Goal: Information Seeking & Learning: Learn about a topic

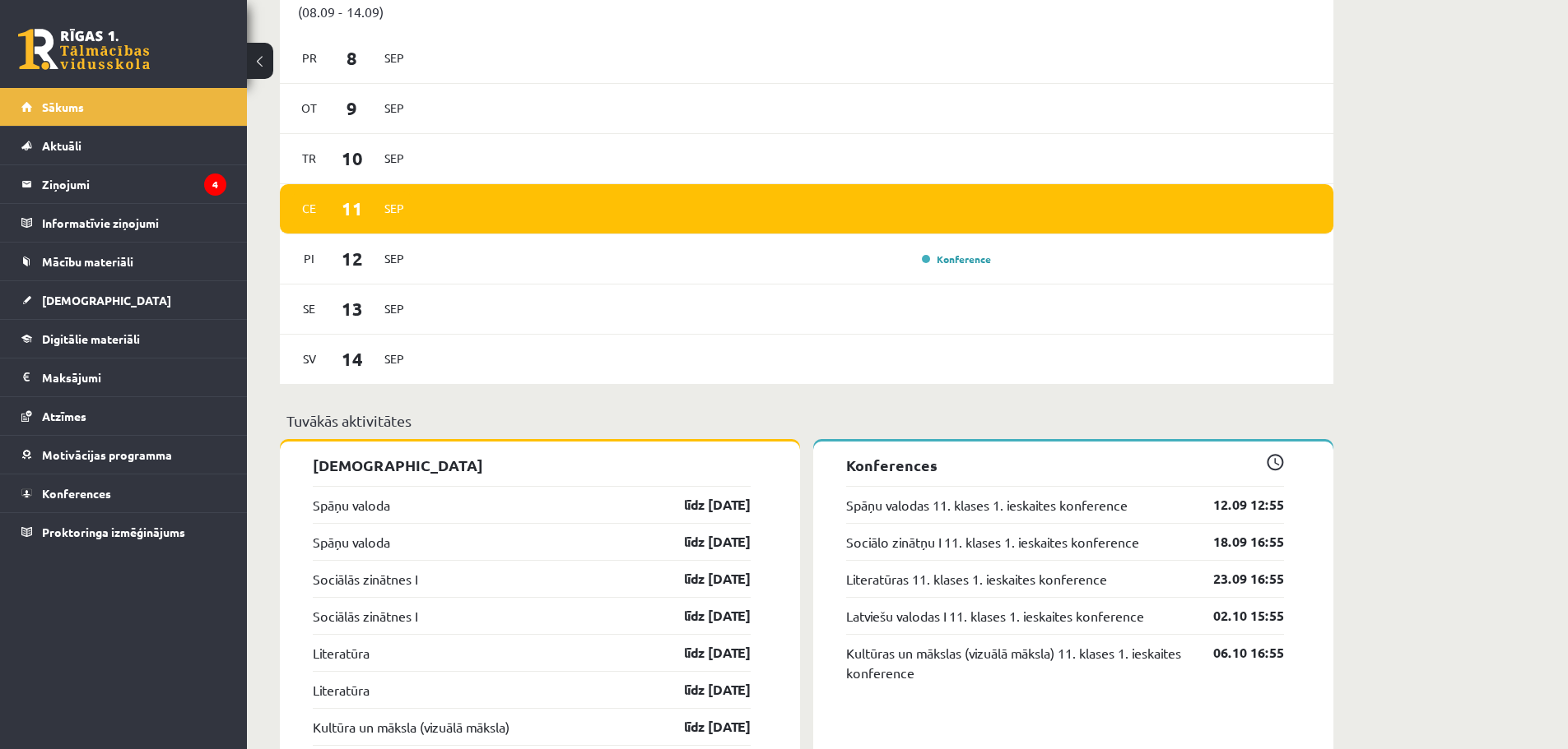
scroll to position [987, 0]
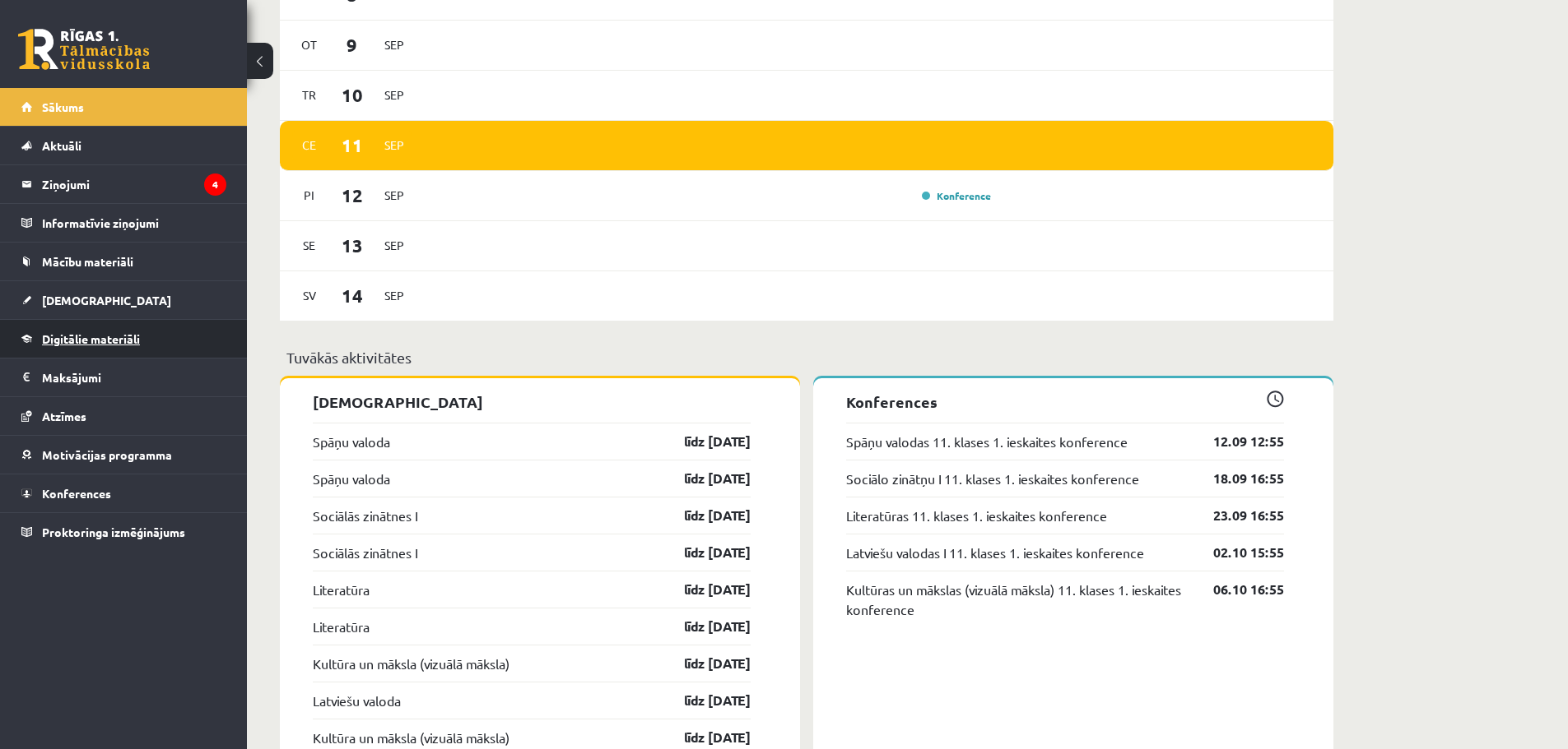
click at [100, 335] on span "Digitālie materiāli" at bounding box center [91, 338] width 97 height 15
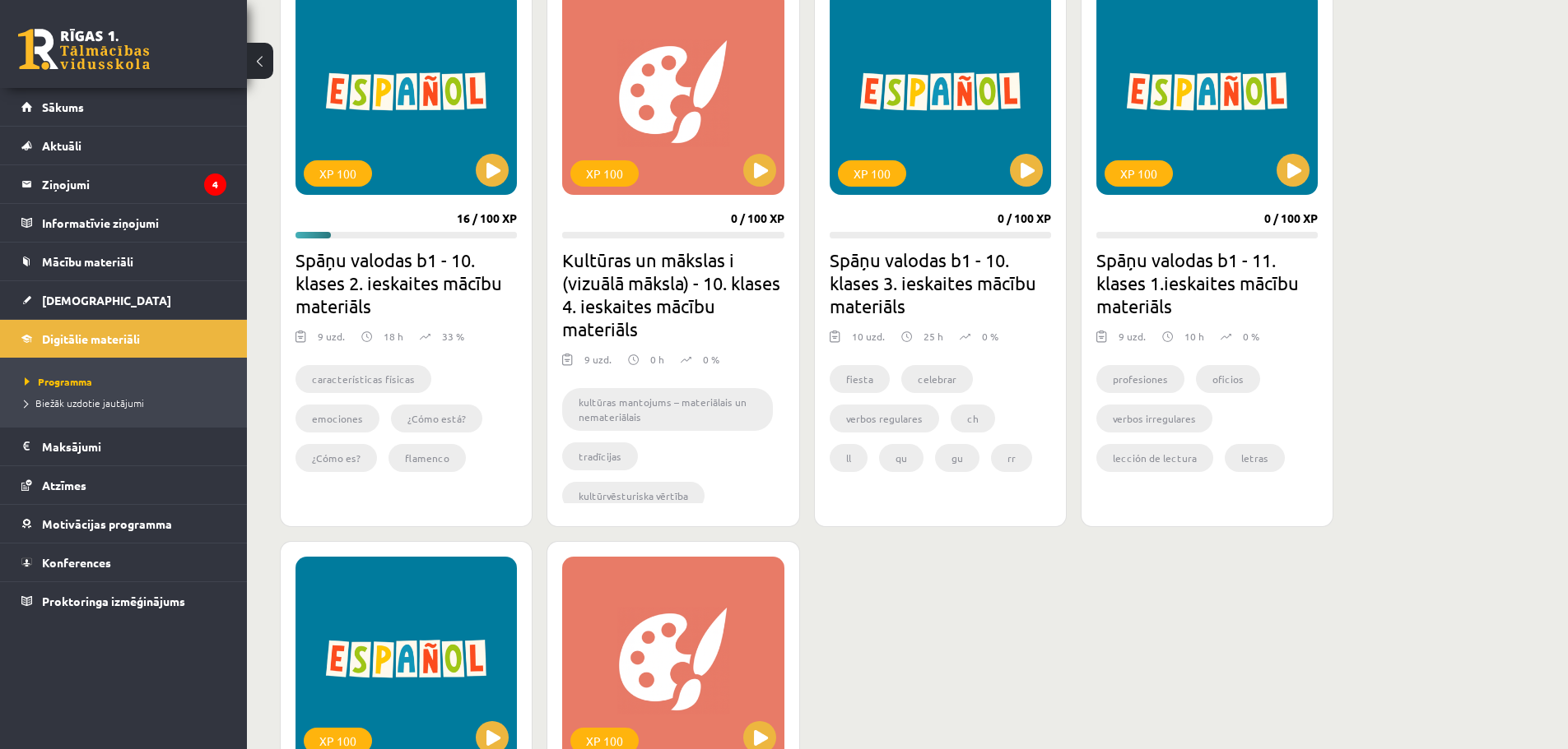
scroll to position [494, 0]
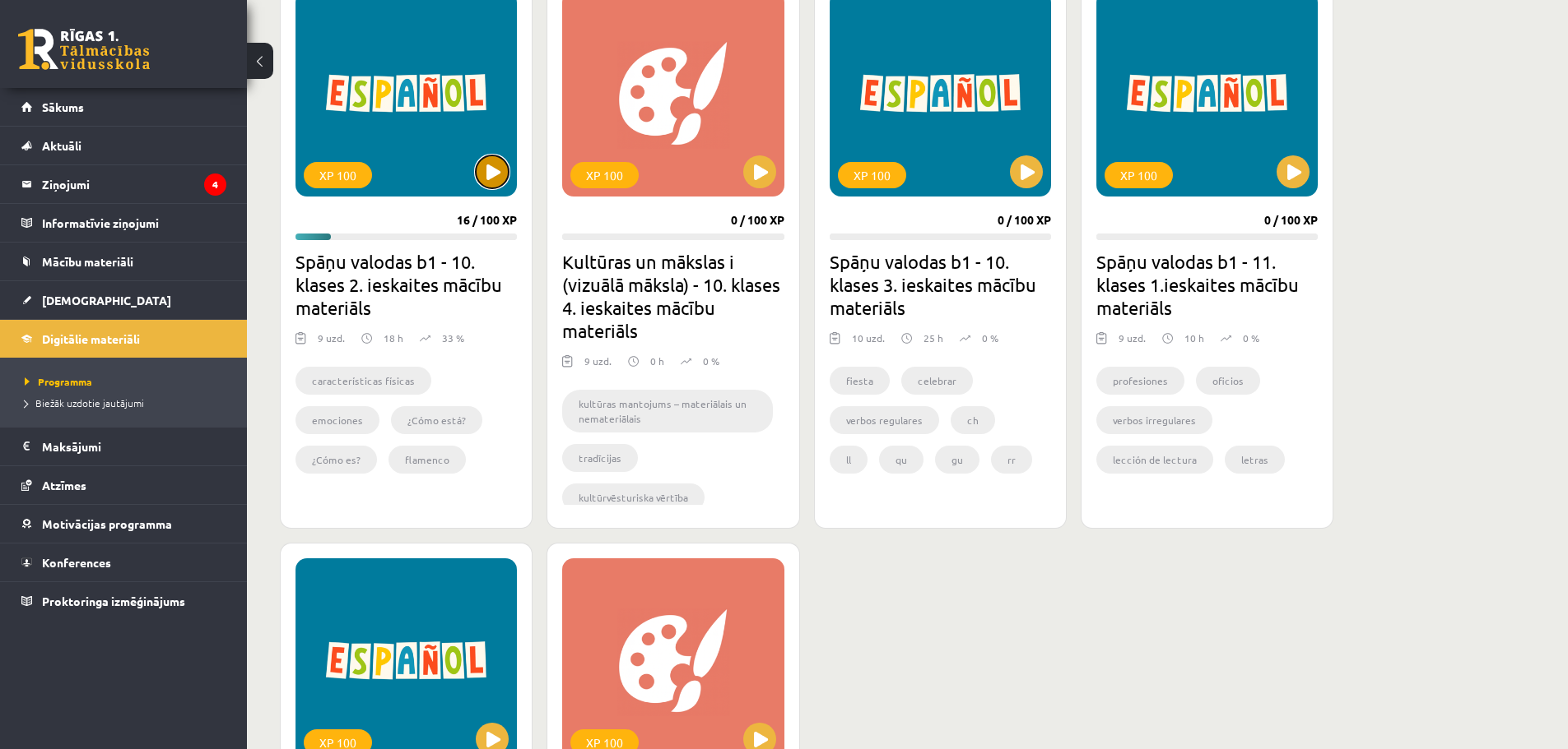
click at [492, 173] on button at bounding box center [492, 172] width 33 height 33
click at [495, 190] on div "XP 100" at bounding box center [405, 94] width 221 height 206
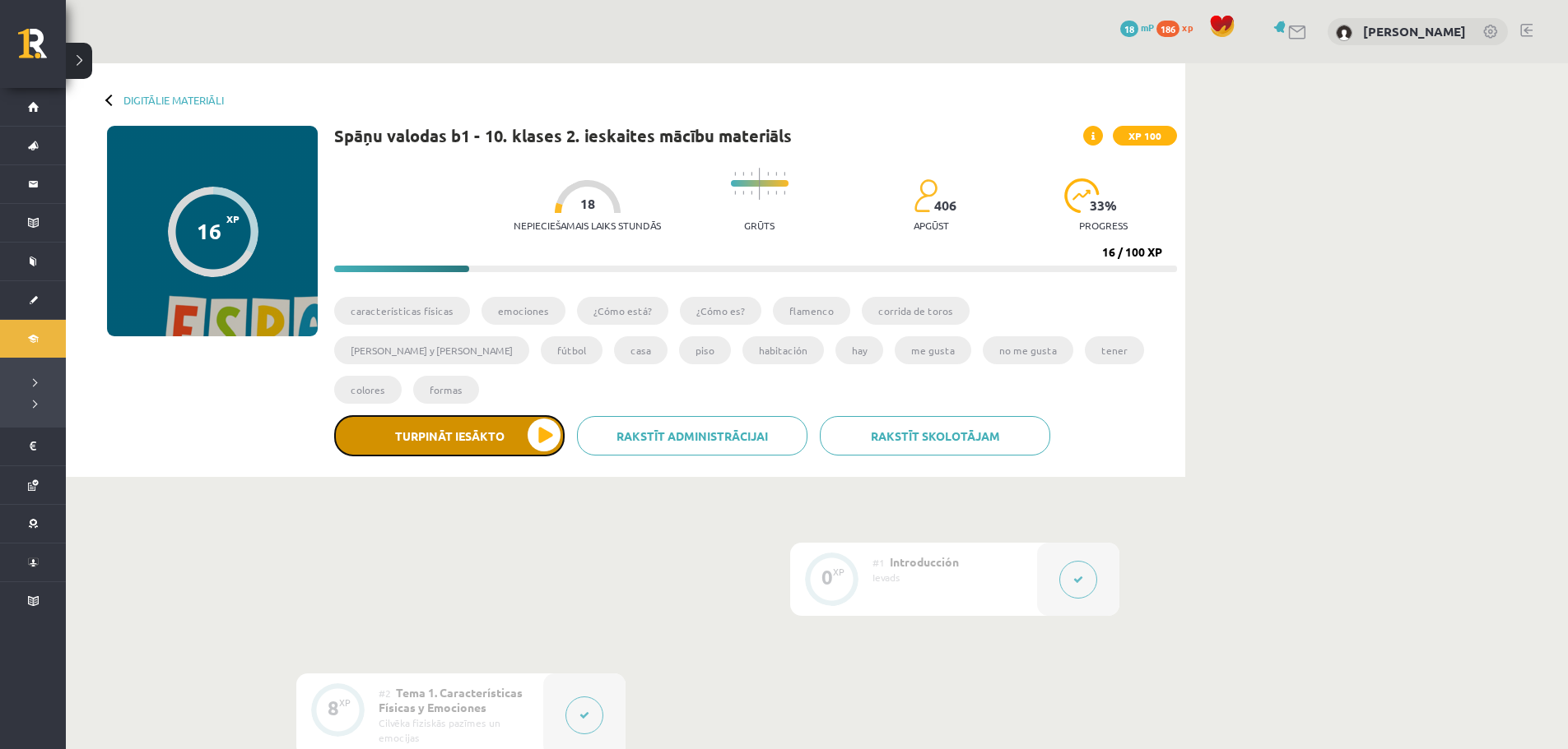
click at [496, 415] on button "Turpināt iesākto" at bounding box center [449, 435] width 230 height 41
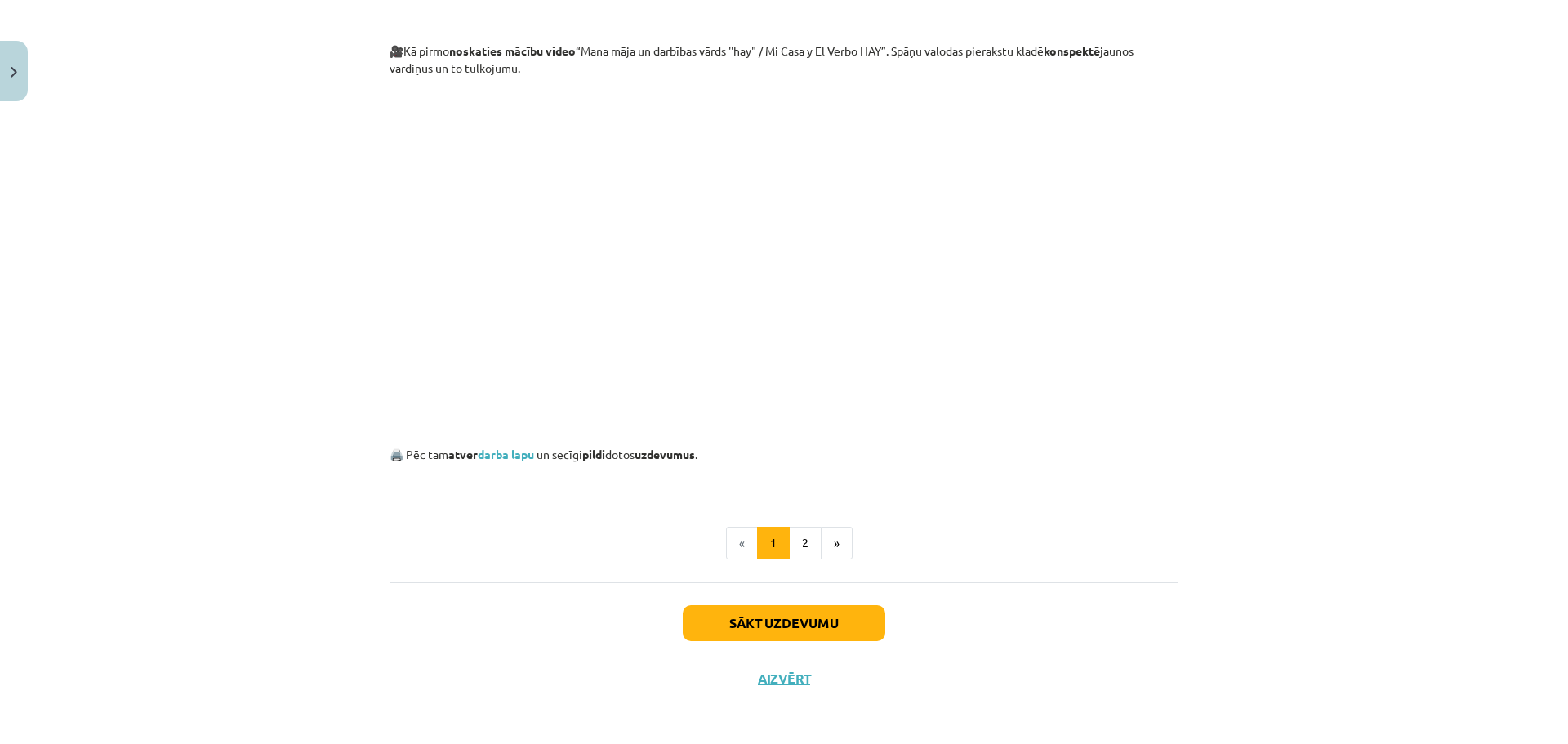
scroll to position [837, 0]
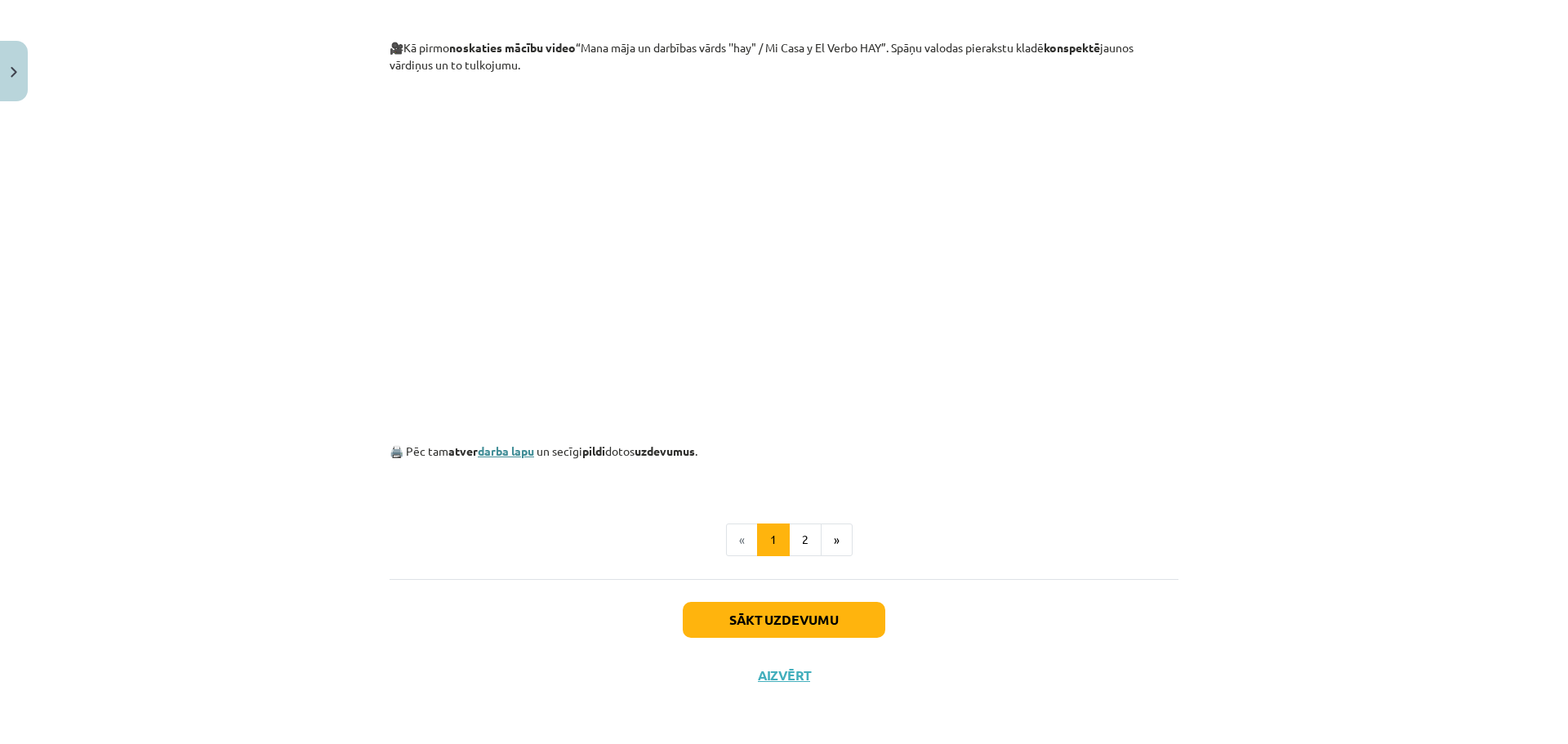
click at [480, 455] on link "darba lapu" at bounding box center [506, 451] width 56 height 15
click at [821, 614] on button "Sākt uzdevumu" at bounding box center [784, 619] width 202 height 36
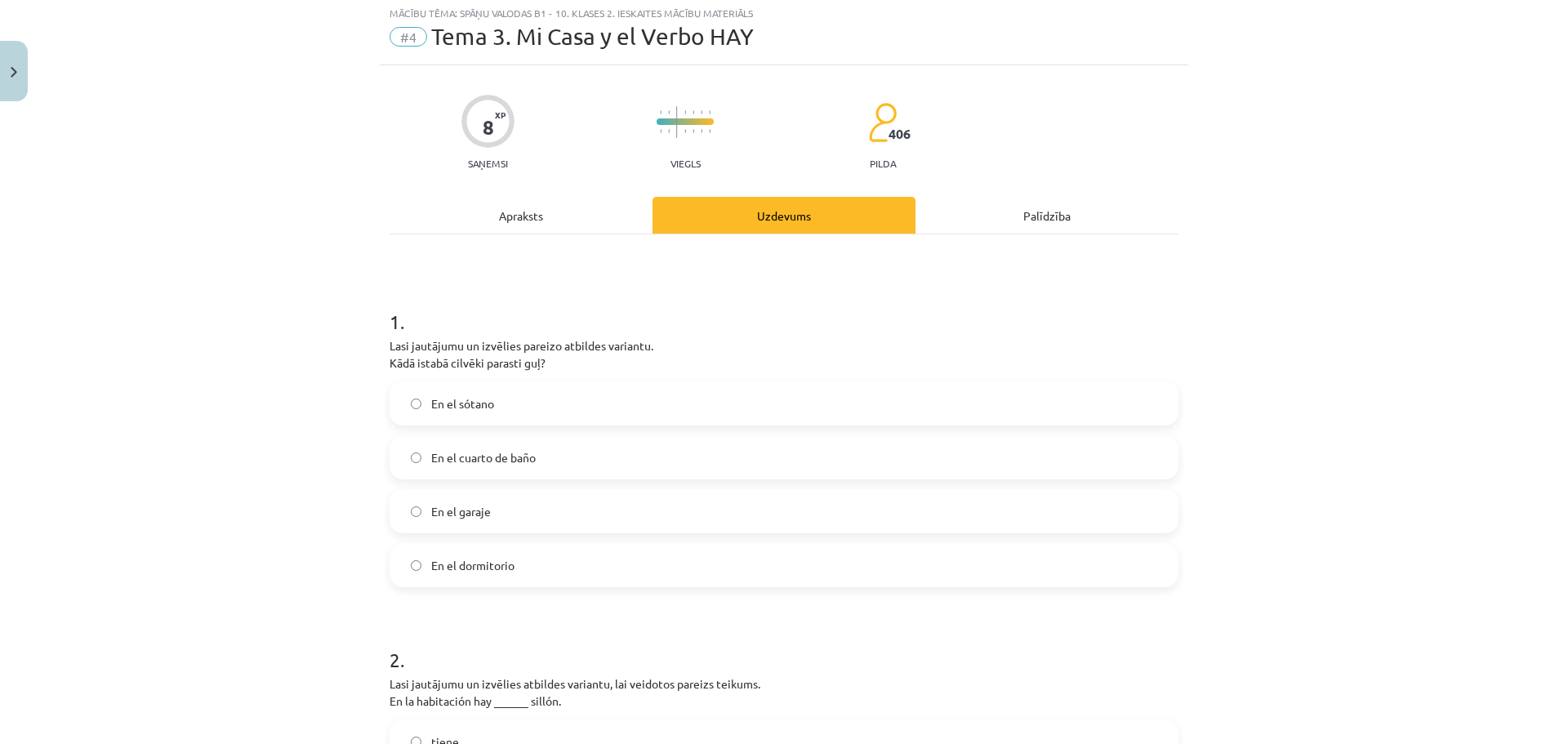
scroll to position [41, 0]
click at [496, 576] on span "En el dormitorio" at bounding box center [473, 568] width 83 height 17
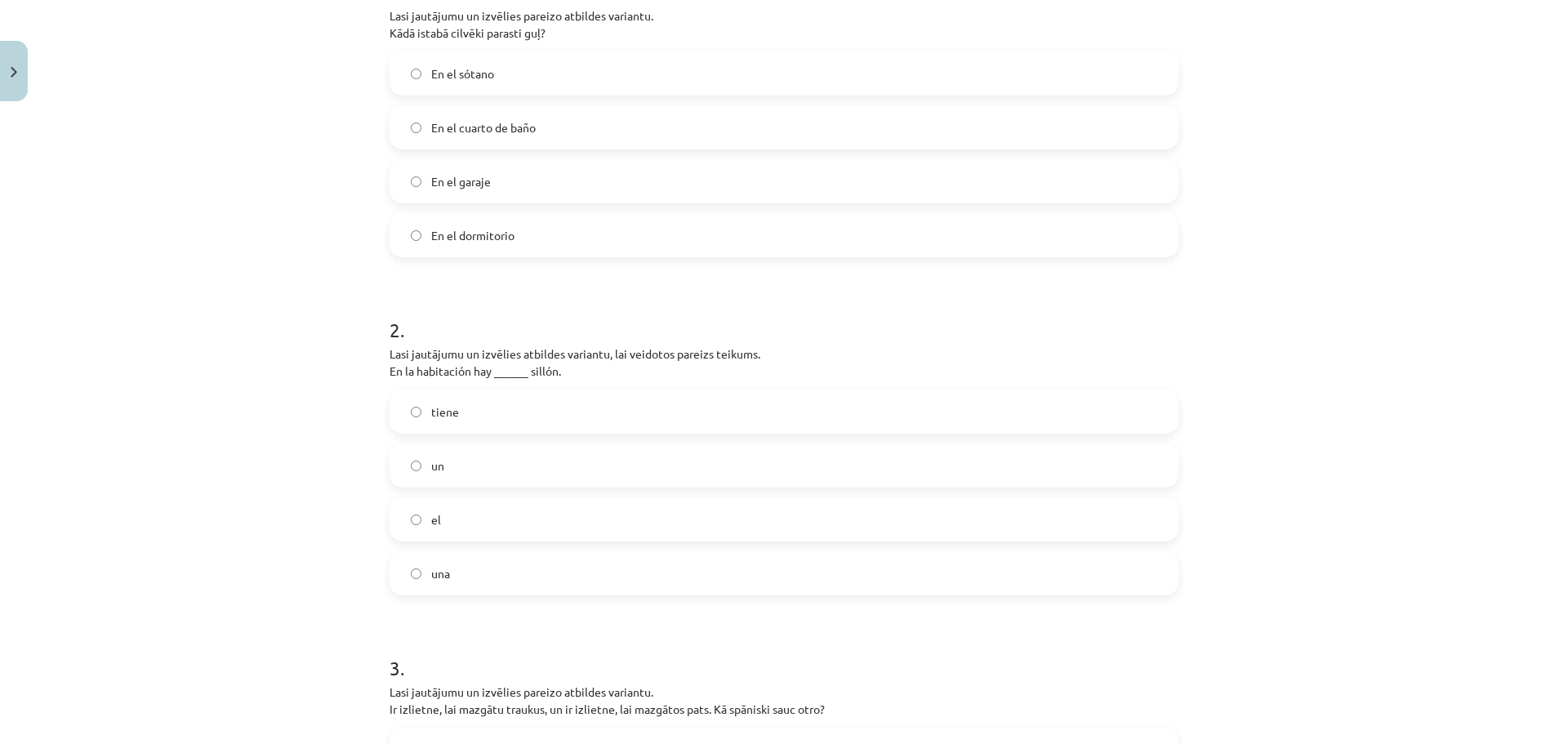
scroll to position [449, 0]
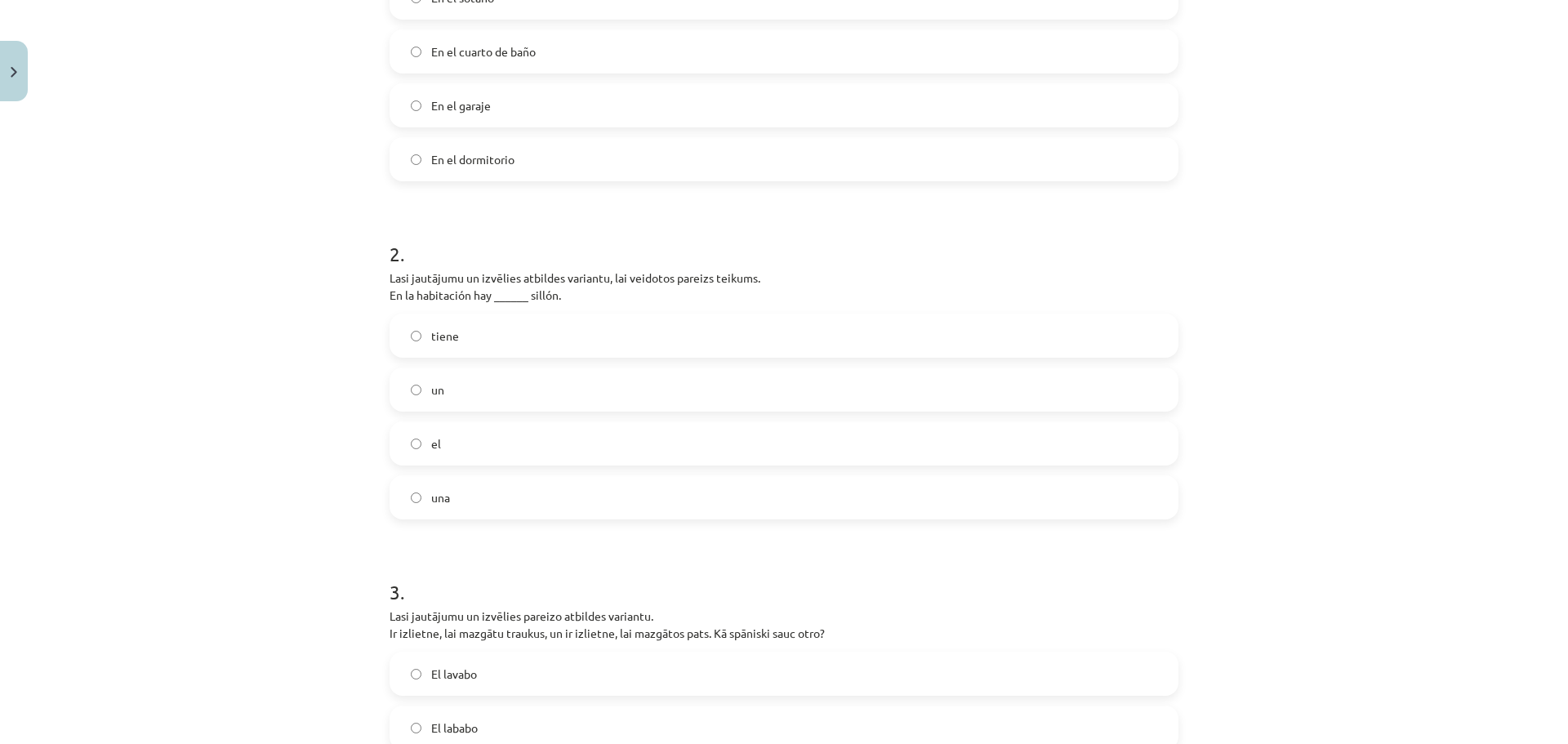
click at [540, 379] on label "un" at bounding box center [784, 390] width 785 height 41
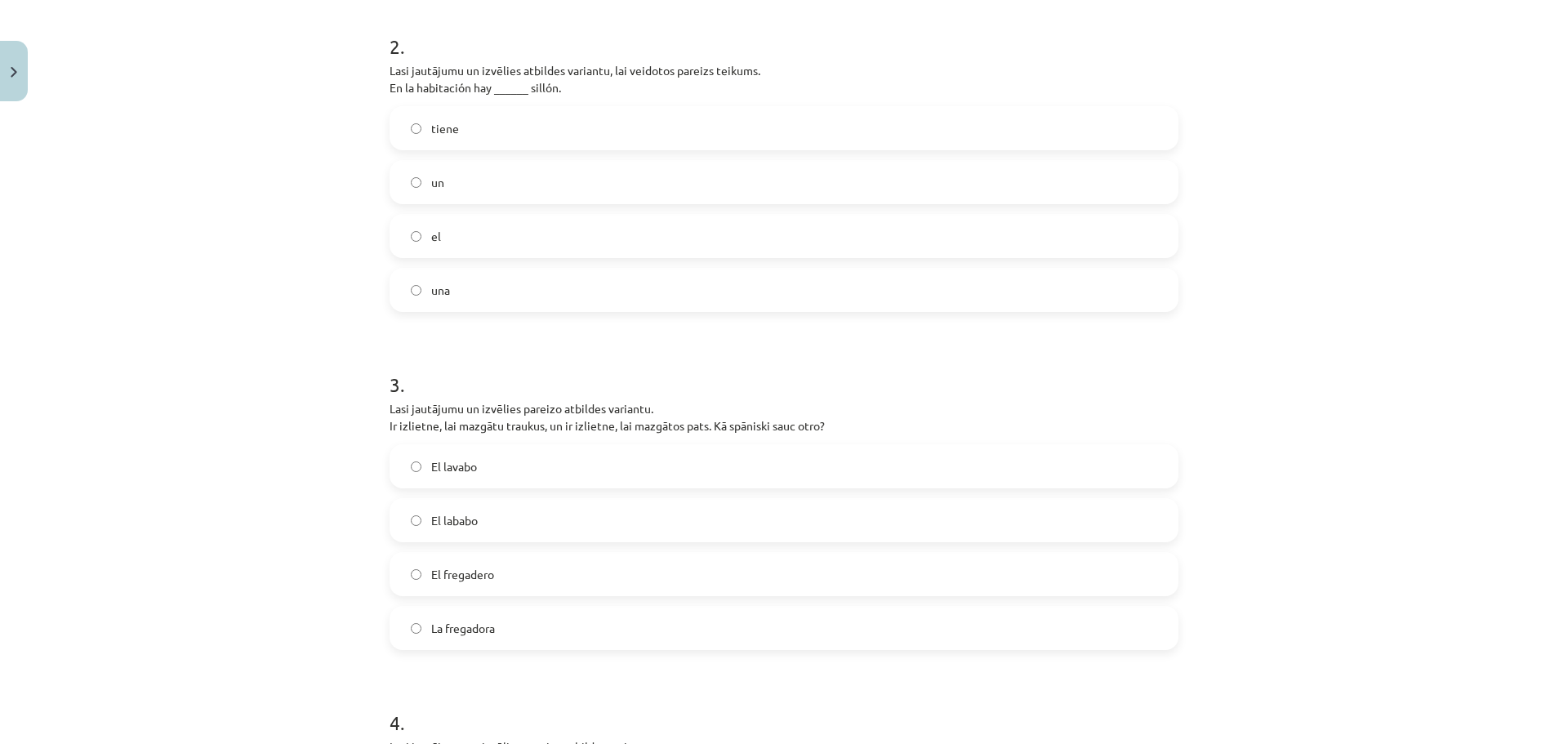
scroll to position [695, 0]
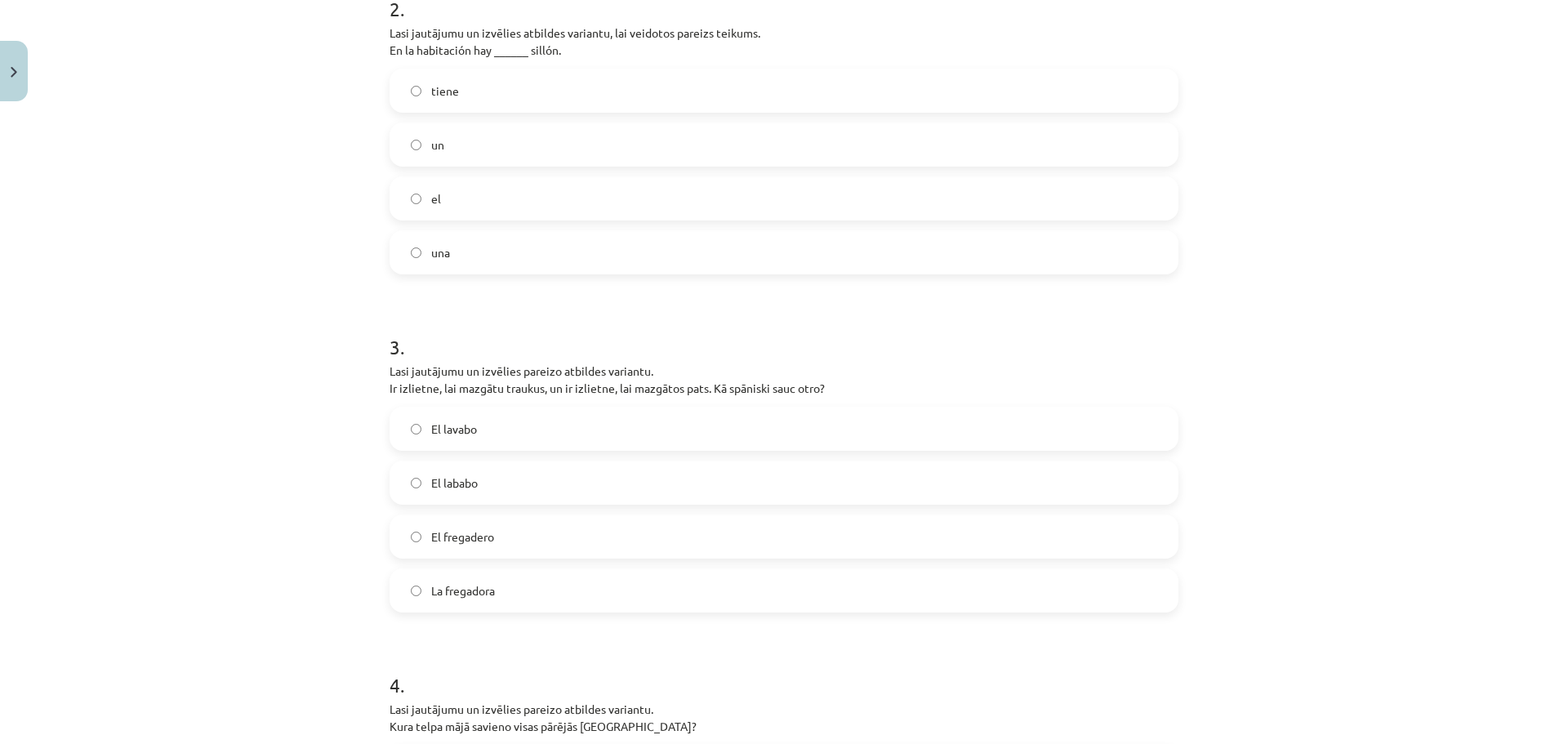
click at [500, 430] on label "El lavabo" at bounding box center [784, 429] width 785 height 41
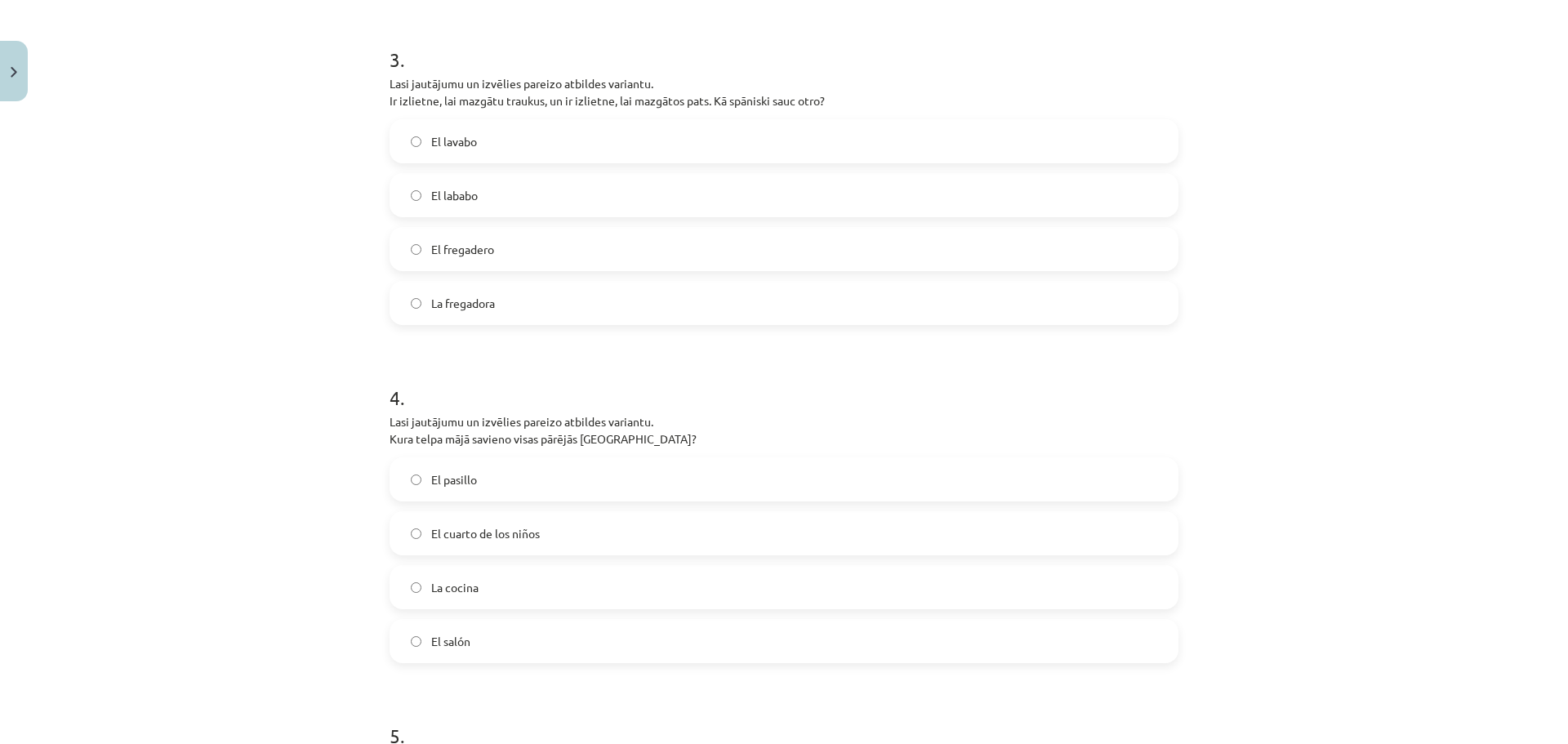
scroll to position [1022, 0]
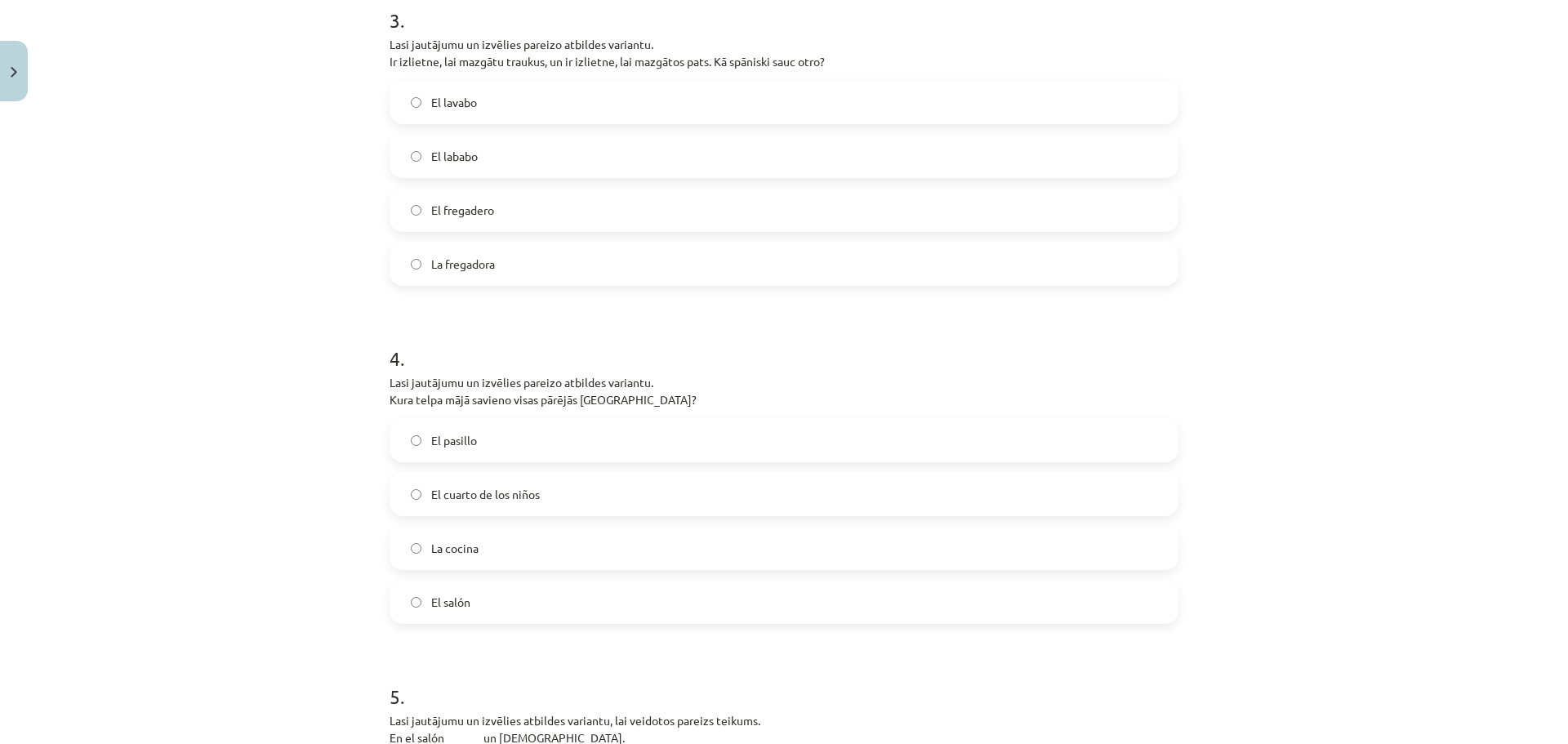
click at [539, 603] on label "El salón" at bounding box center [784, 602] width 785 height 41
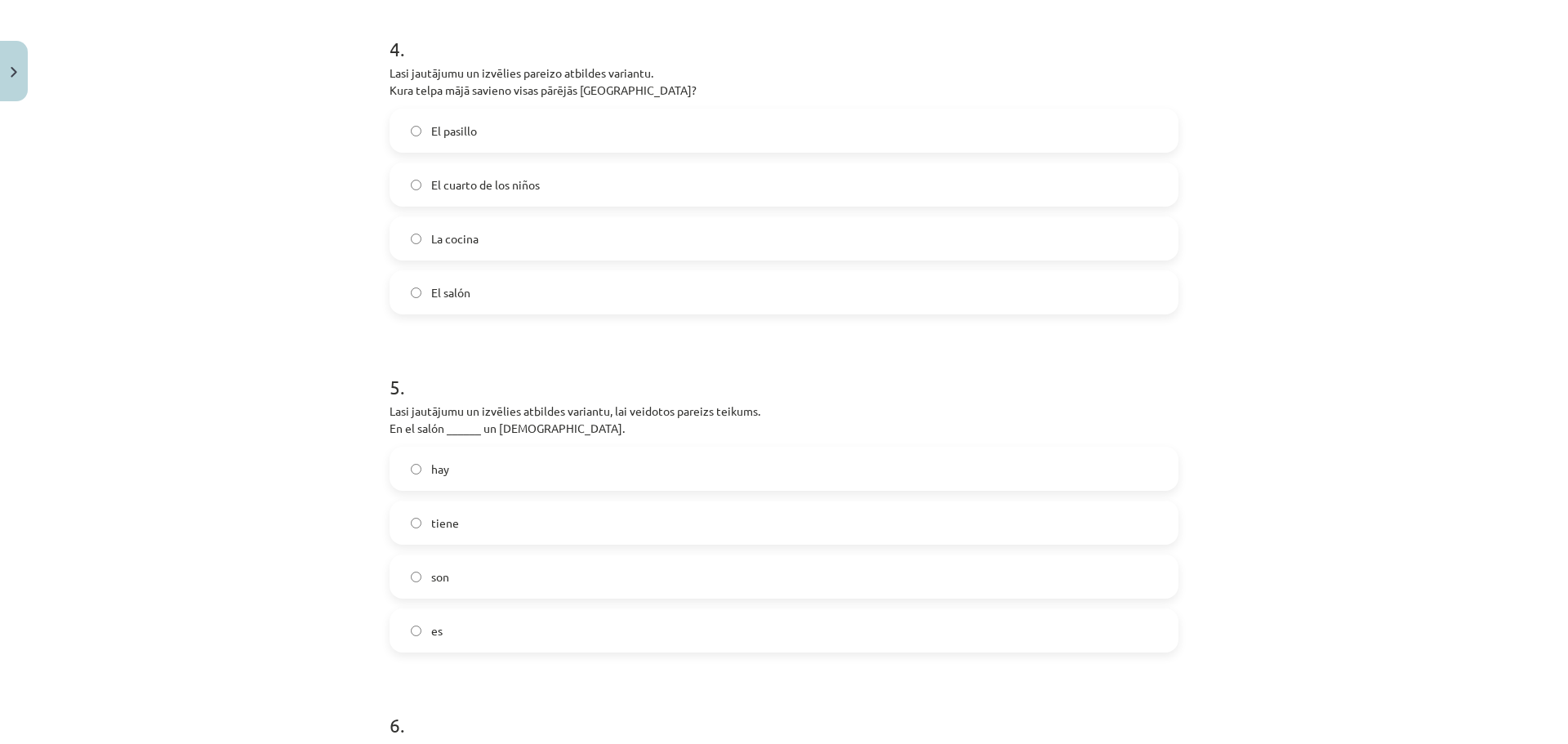
scroll to position [1348, 0]
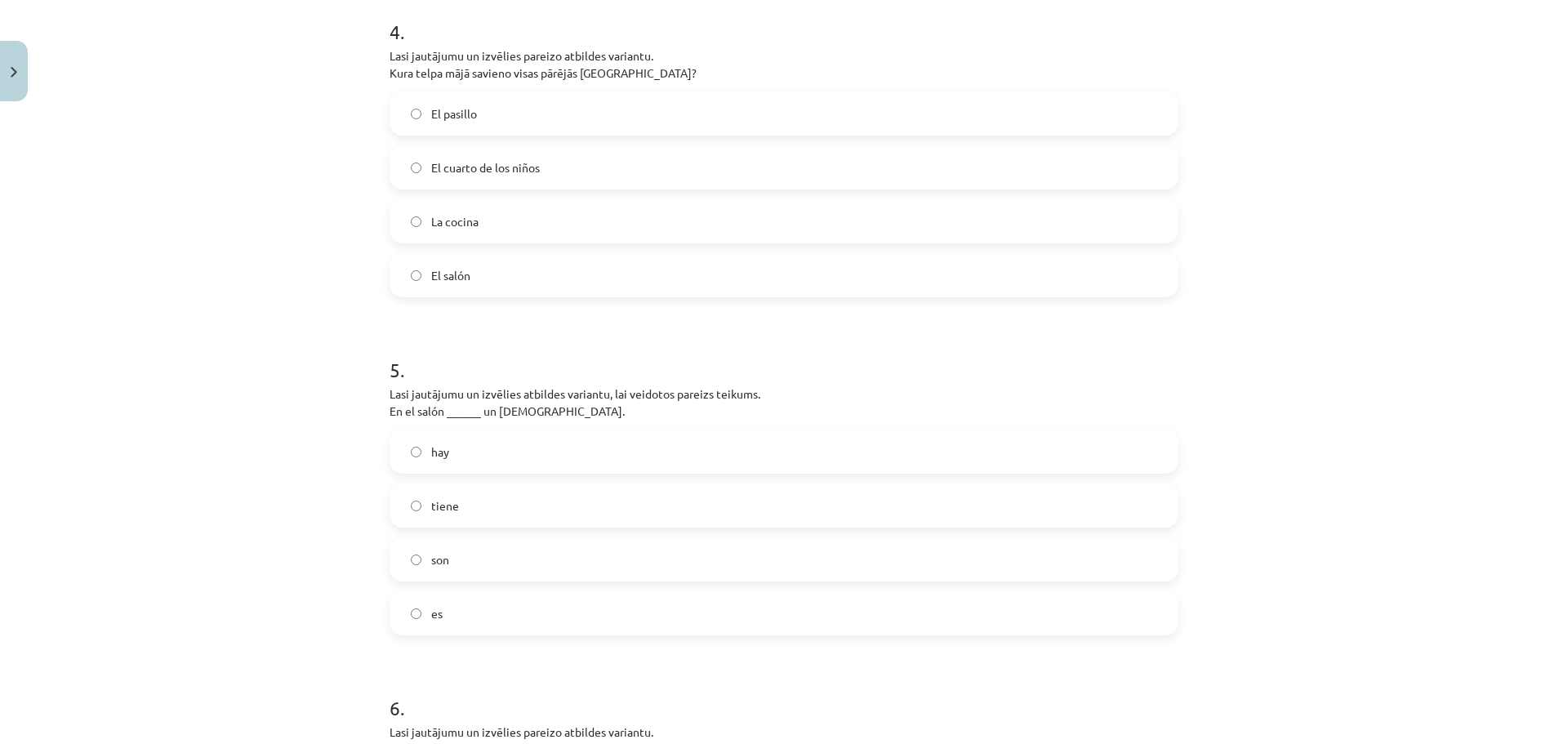
click at [486, 113] on label "El pasillo" at bounding box center [784, 113] width 785 height 41
click at [454, 460] on label "hay" at bounding box center [784, 452] width 785 height 41
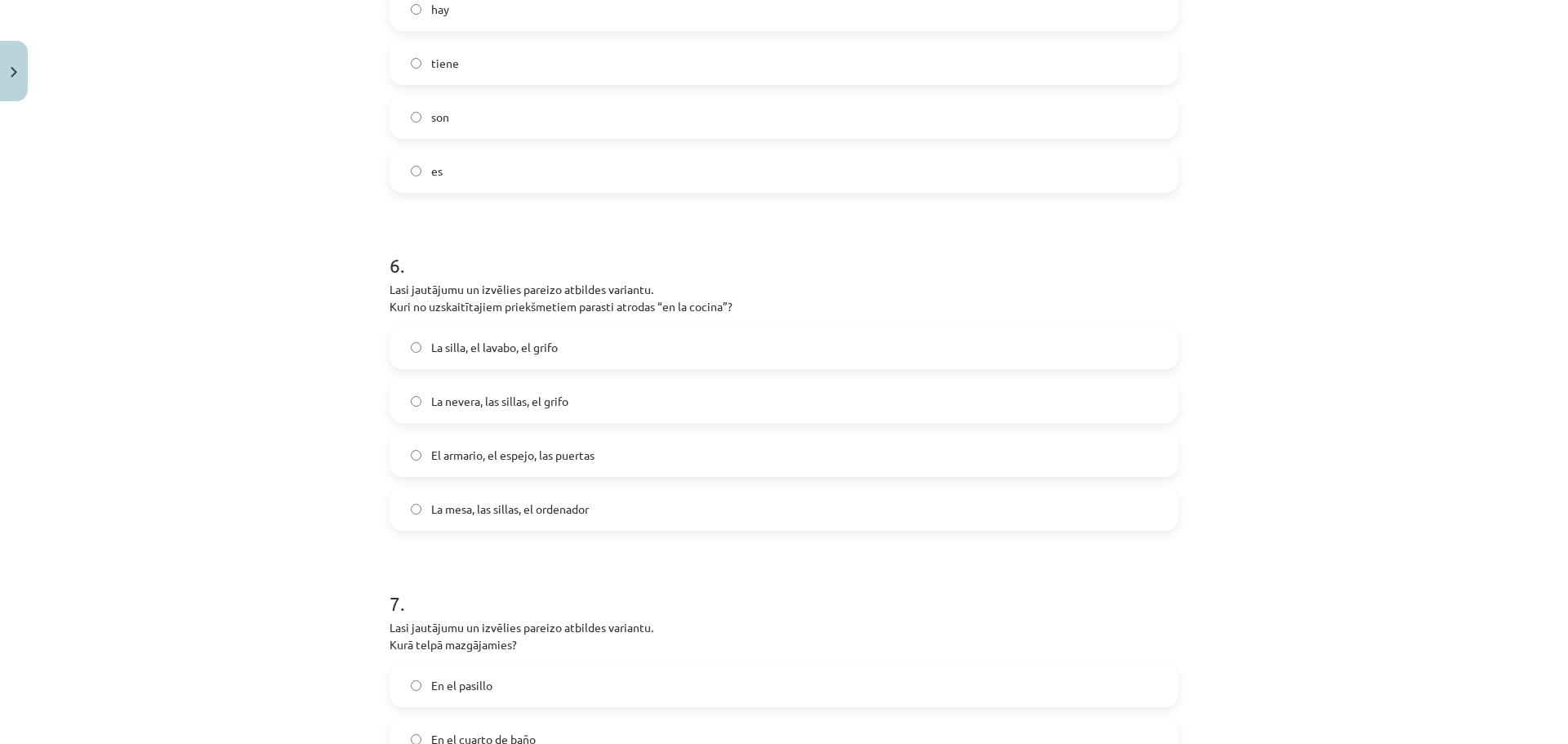
scroll to position [1838, 0]
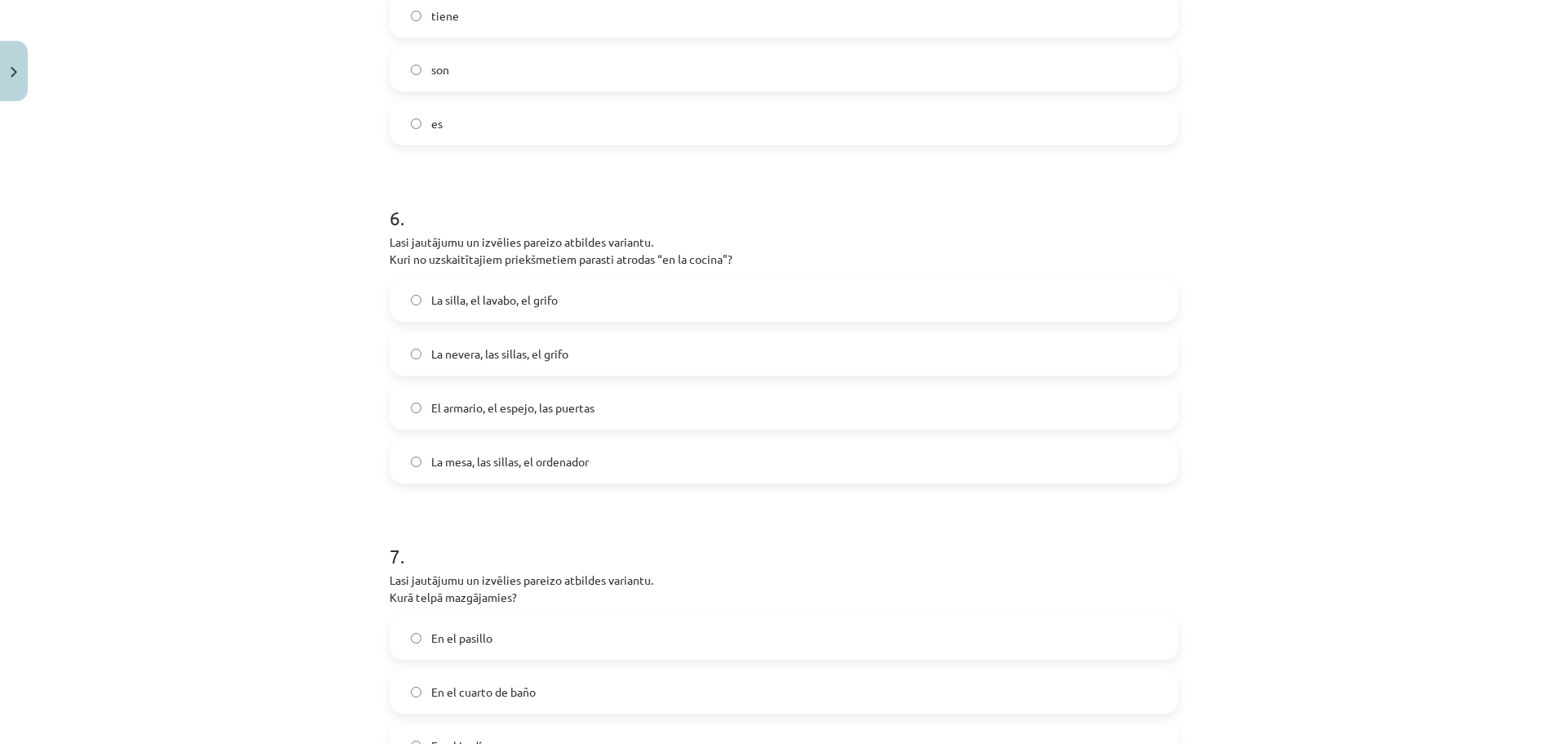
click at [471, 345] on span "La nevera, las sillas, el grifo" at bounding box center [500, 354] width 137 height 17
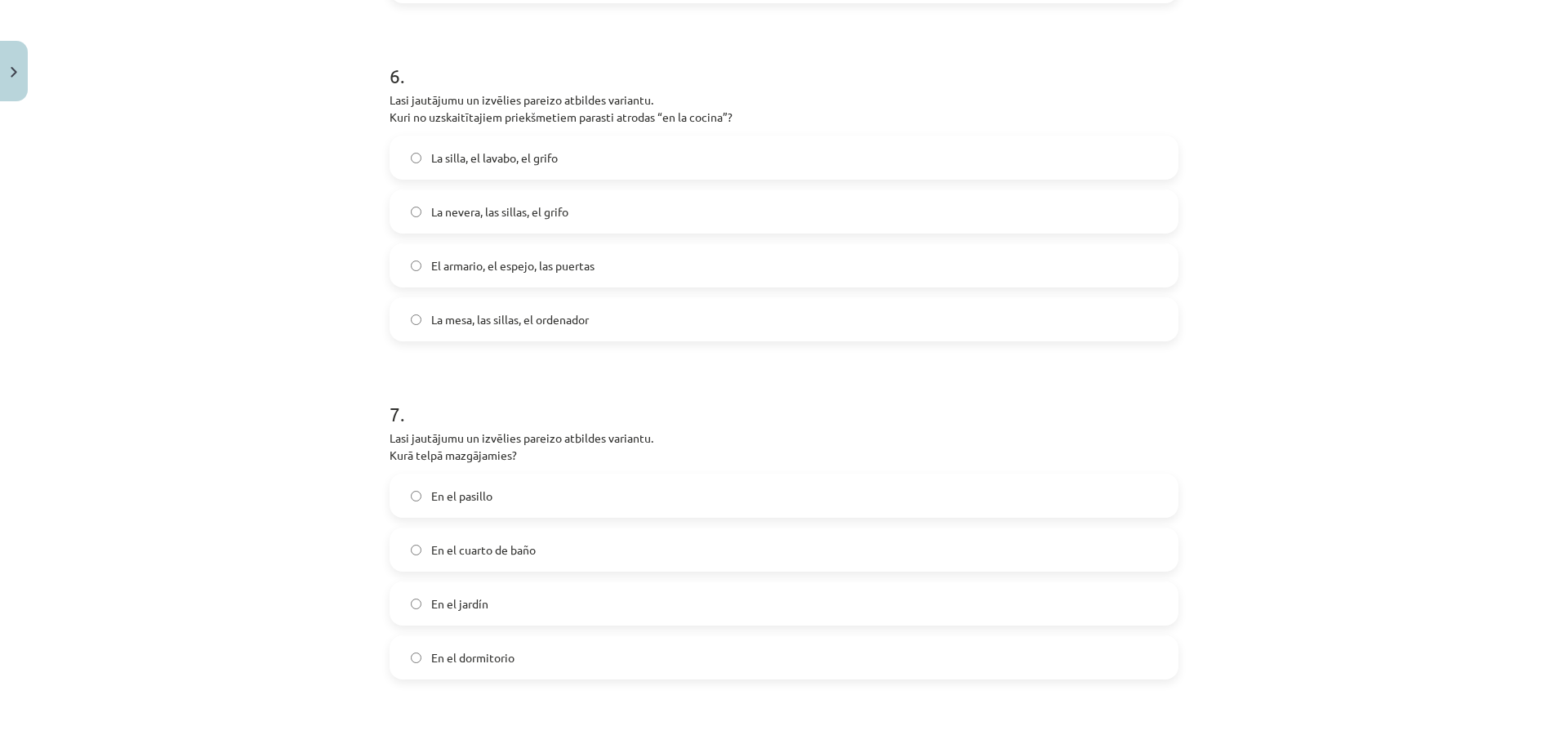
scroll to position [2083, 0]
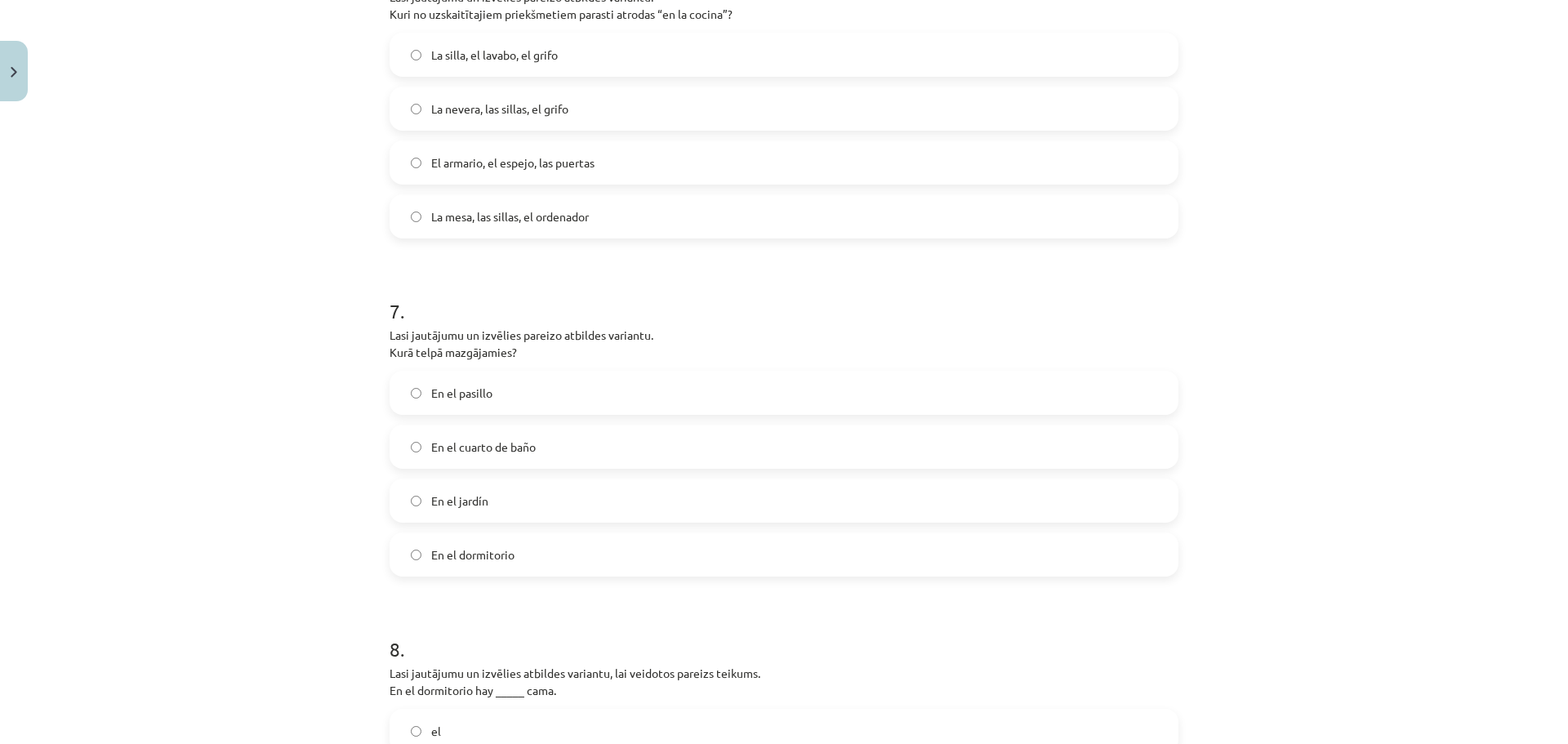
click at [518, 453] on span "En el cuarto de baño" at bounding box center [484, 447] width 104 height 17
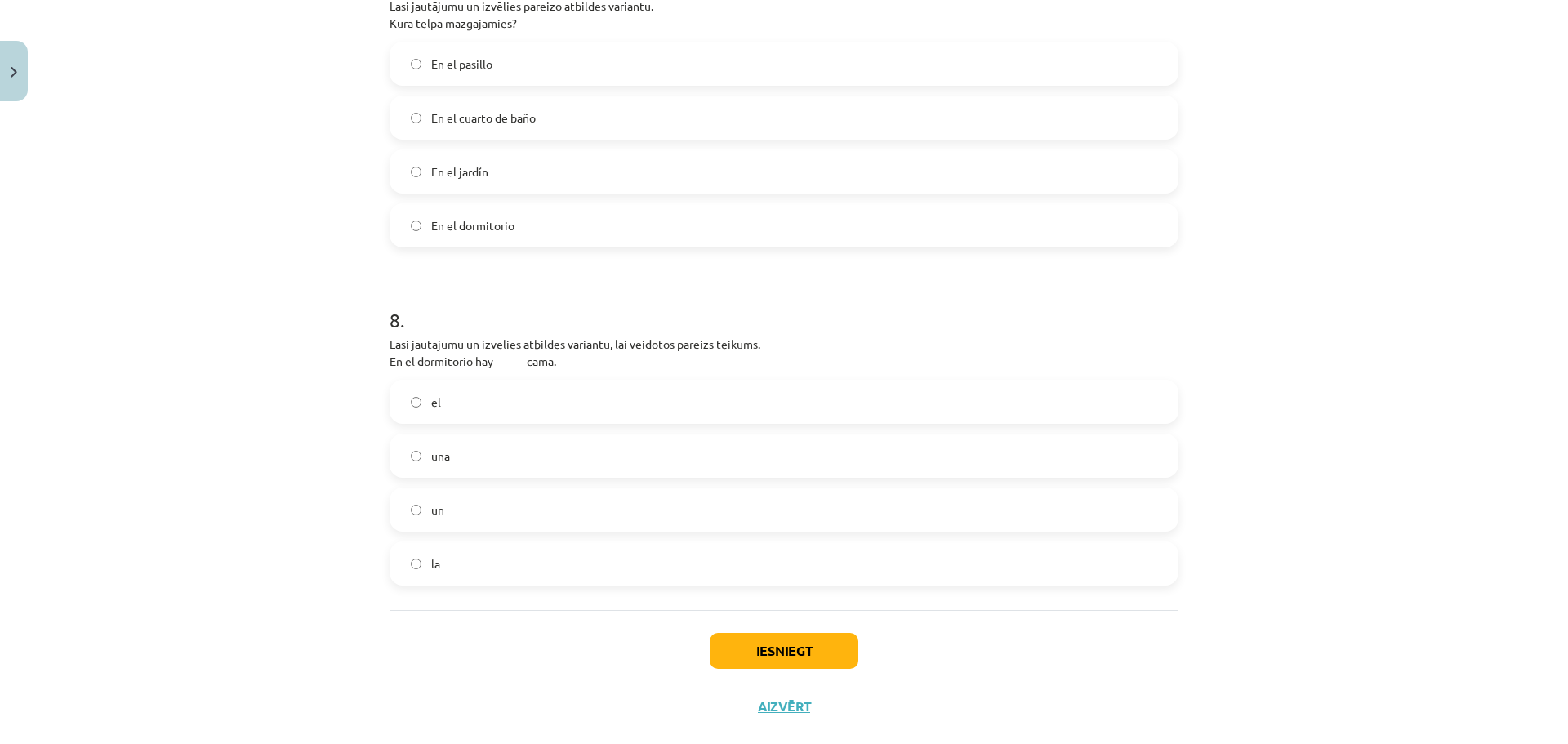
scroll to position [2444, 0]
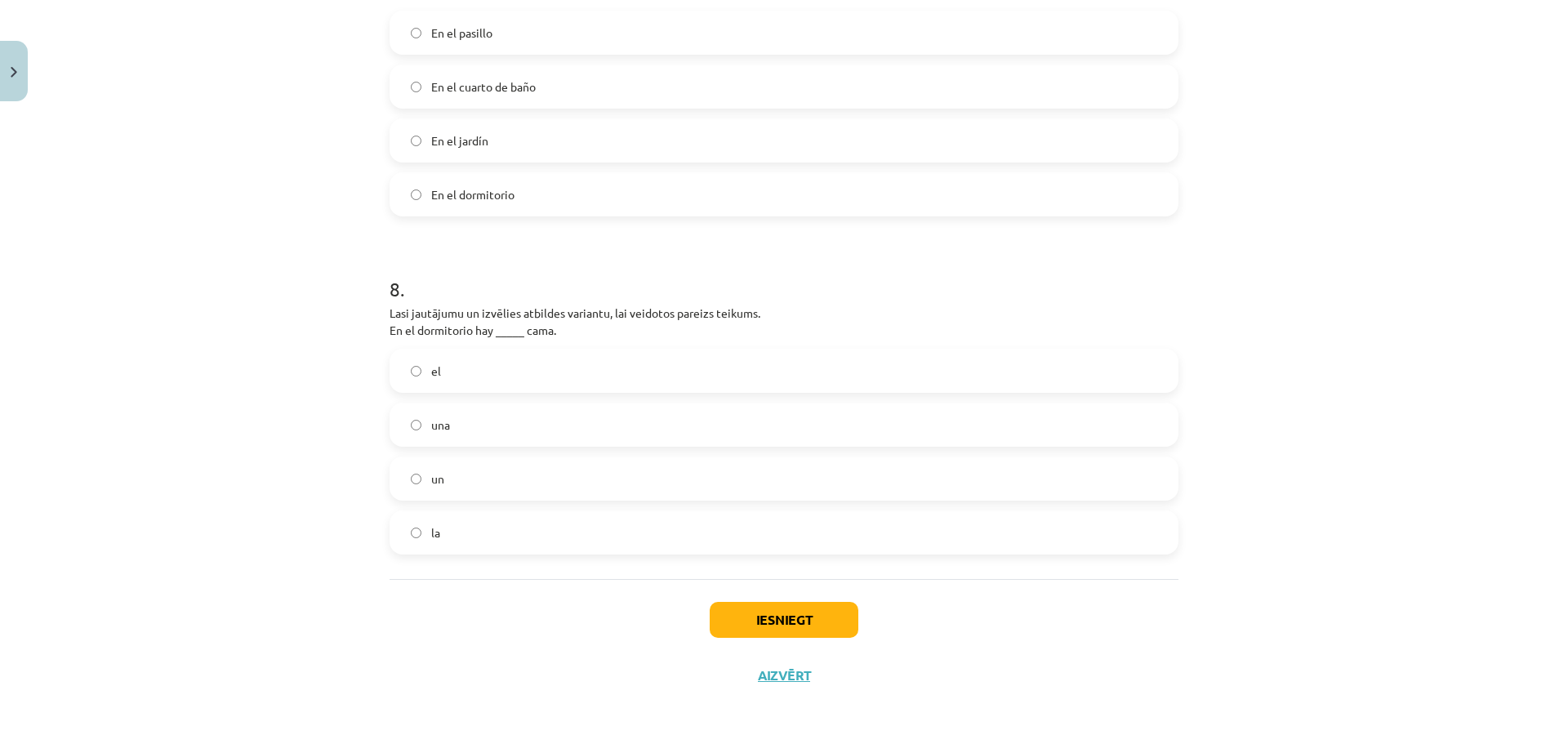
click at [515, 428] on label "una" at bounding box center [784, 425] width 785 height 41
click at [514, 528] on label "la" at bounding box center [784, 533] width 785 height 41
click at [752, 619] on button "Iesniegt" at bounding box center [784, 619] width 149 height 36
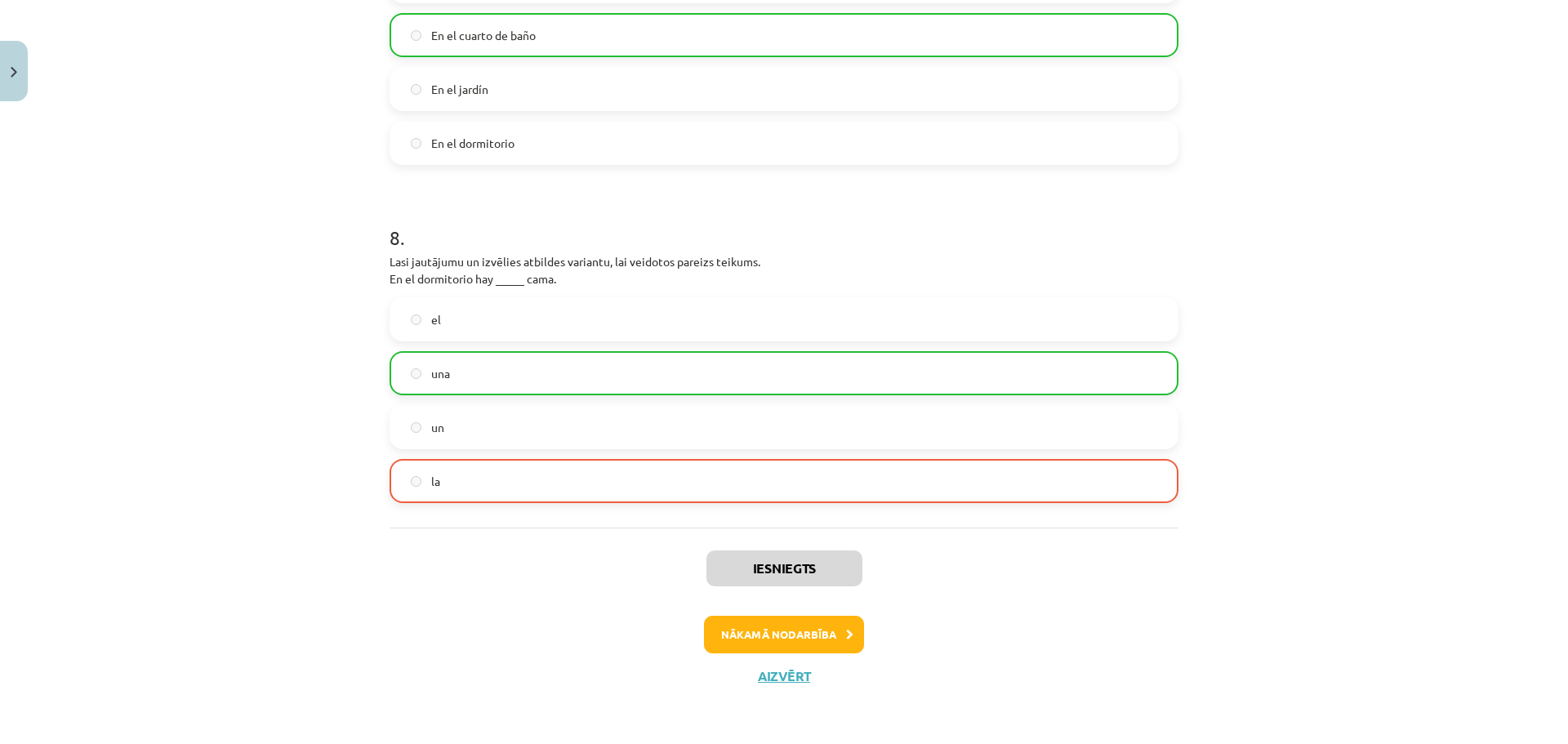
scroll to position [2496, 0]
click at [779, 632] on button "Nākamā nodarbība" at bounding box center [784, 634] width 161 height 38
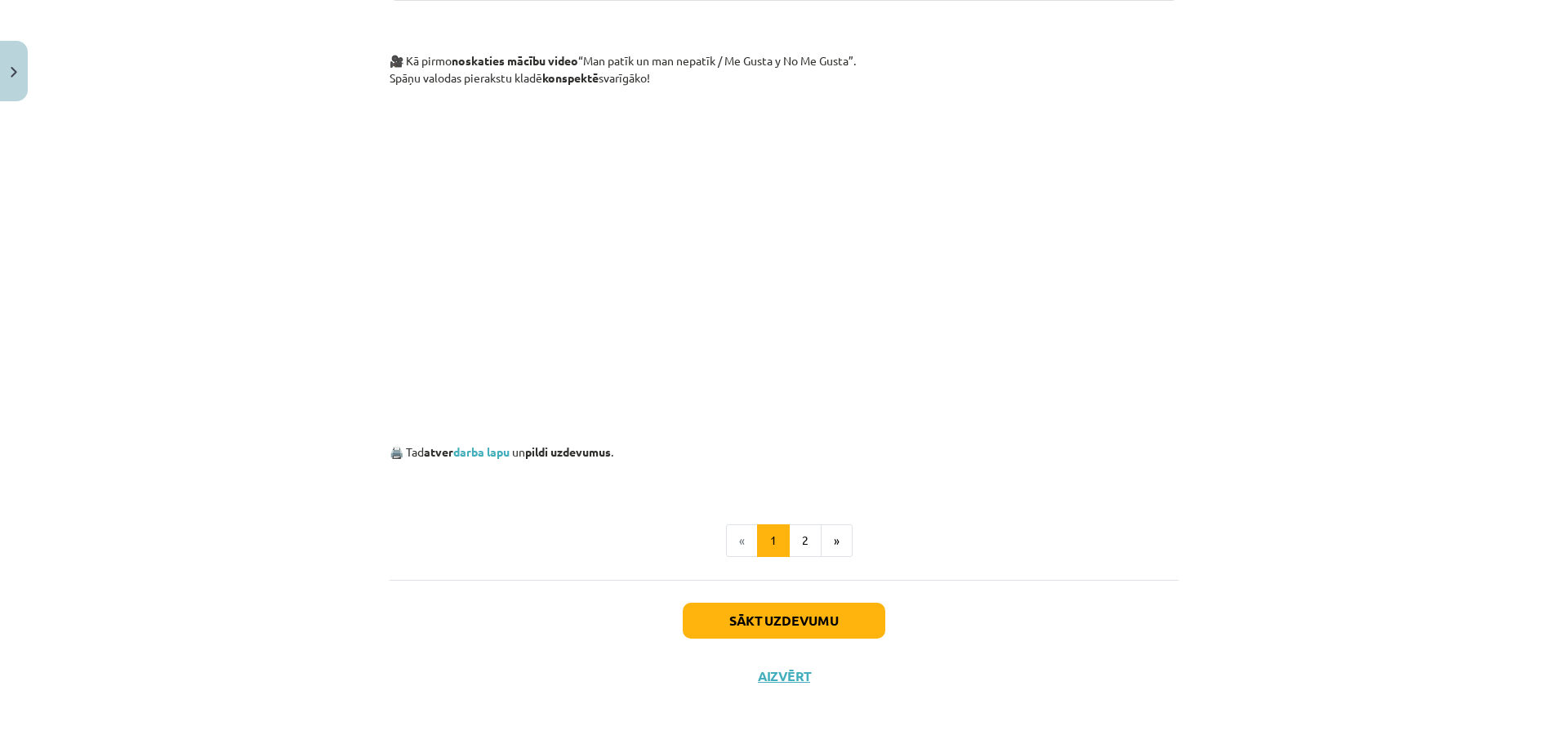
scroll to position [842, 0]
